Goal: Transaction & Acquisition: Download file/media

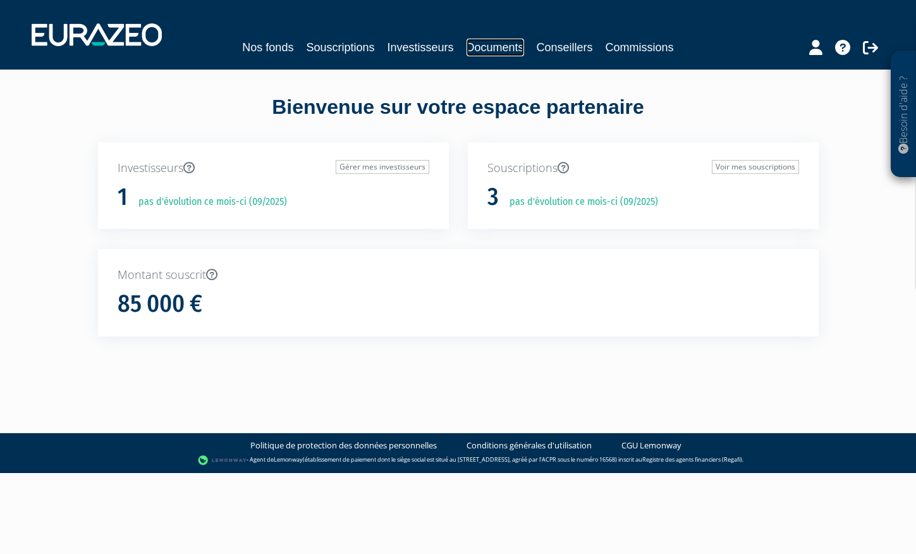
click at [487, 51] on link "Documents" at bounding box center [496, 48] width 58 height 18
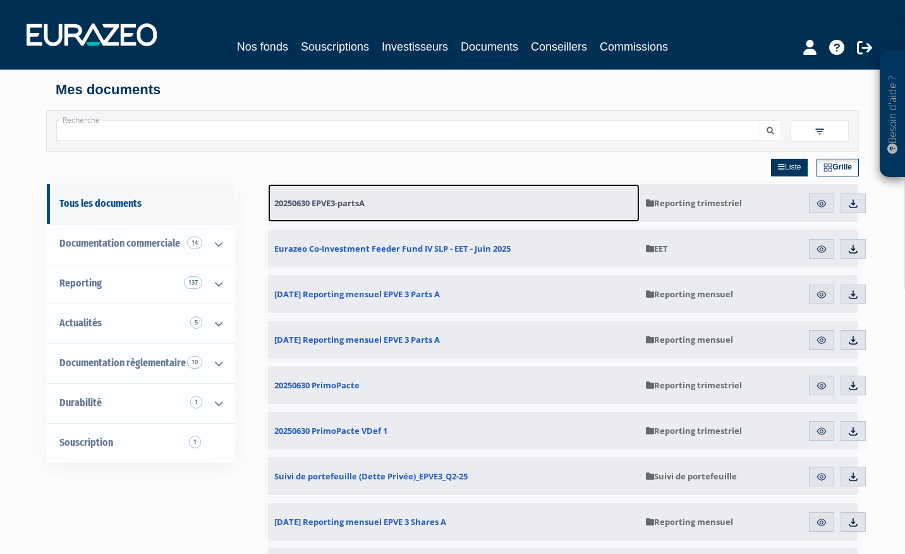
click at [351, 203] on span "20250630 EPVE3-partsA" at bounding box center [319, 202] width 90 height 11
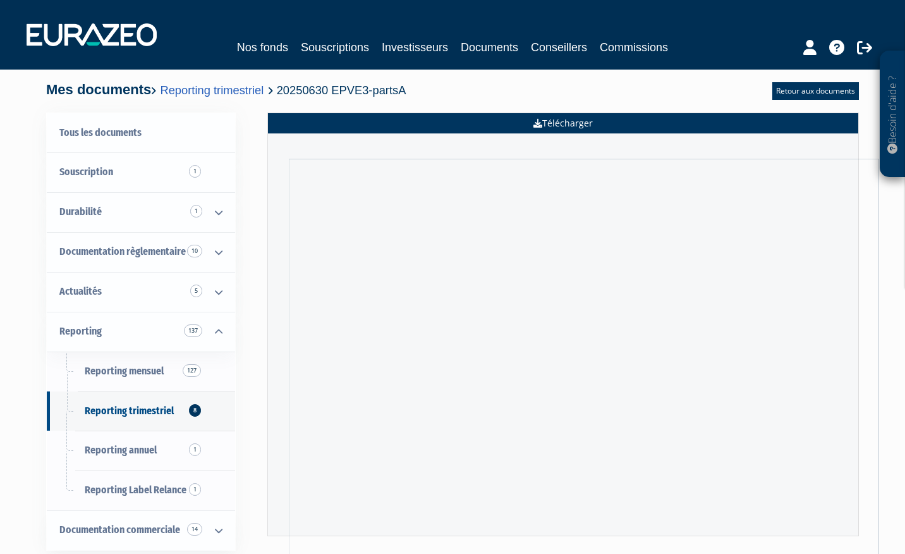
click at [563, 120] on link "Télécharger" at bounding box center [563, 123] width 590 height 20
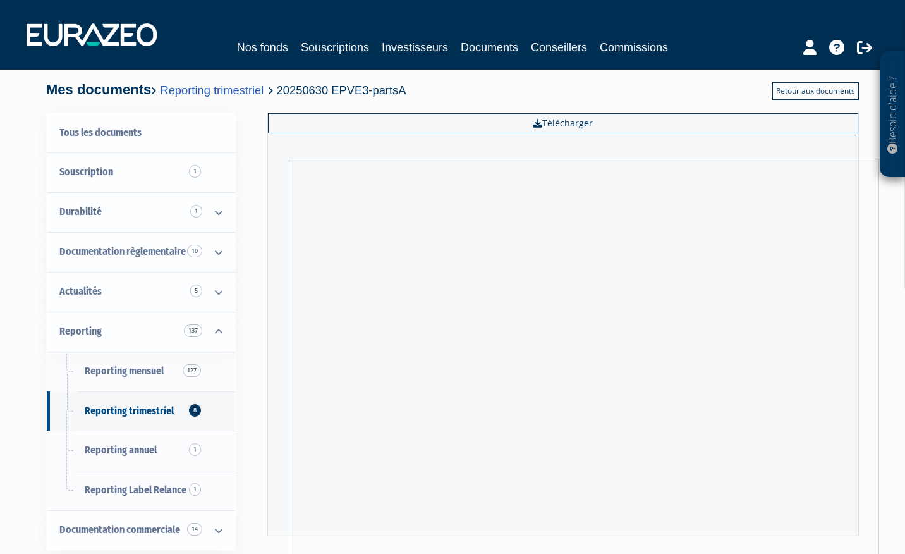
click at [781, 95] on link "Retour aux documents" at bounding box center [816, 91] width 87 height 18
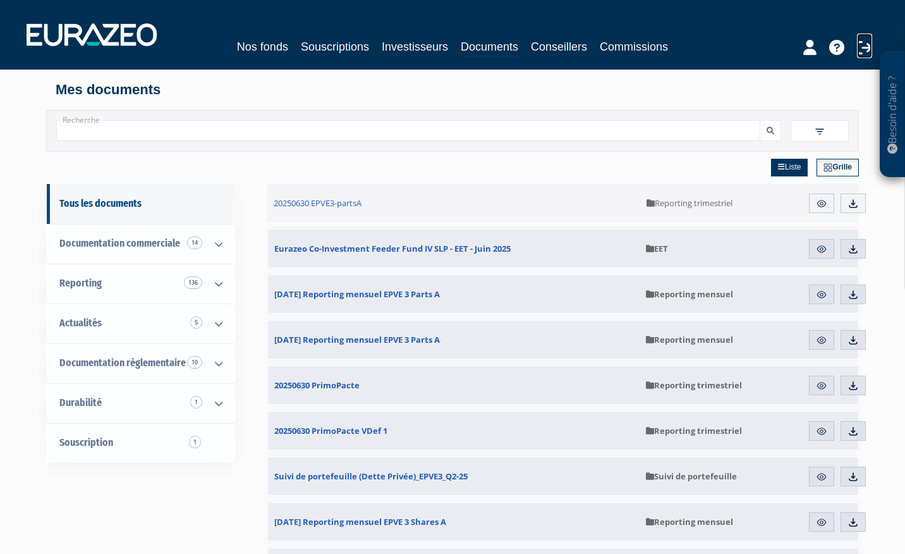
click at [861, 47] on icon at bounding box center [864, 47] width 15 height 15
